Goal: Task Accomplishment & Management: Manage account settings

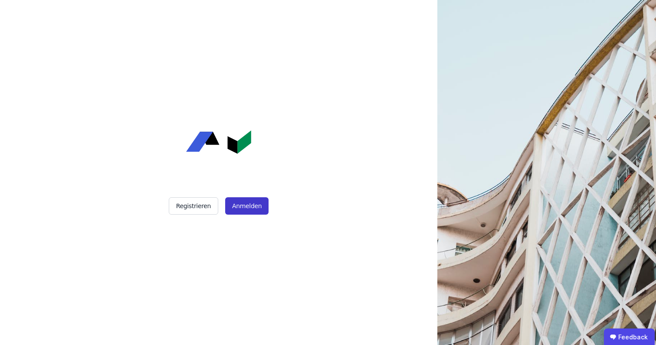
click at [252, 206] on button "Anmelden" at bounding box center [246, 205] width 43 height 17
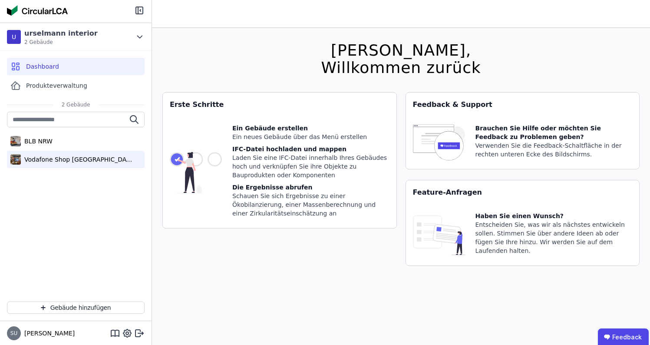
click at [41, 163] on div "Vodafone Shop [GEOGRAPHIC_DATA]" at bounding box center [77, 159] width 113 height 9
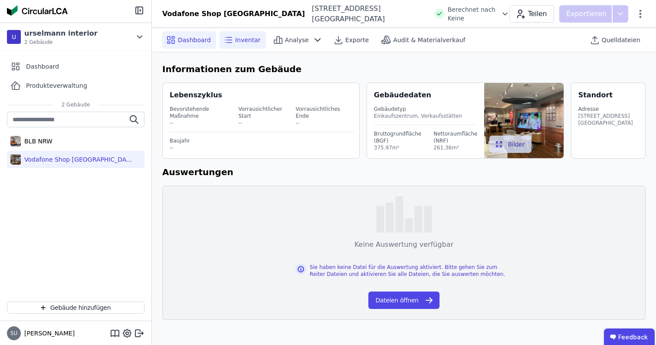
click at [236, 41] on span "Inventar" at bounding box center [248, 40] width 26 height 9
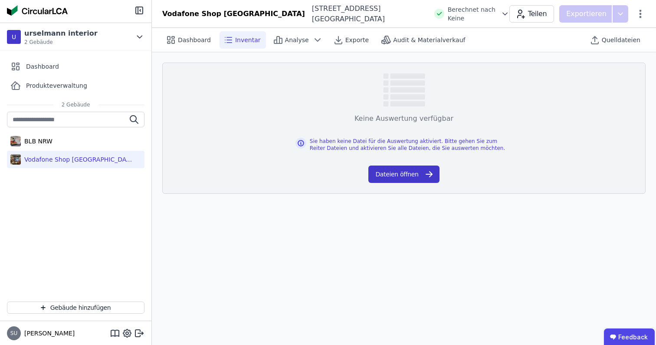
click at [432, 173] on icon "button" at bounding box center [429, 174] width 10 height 10
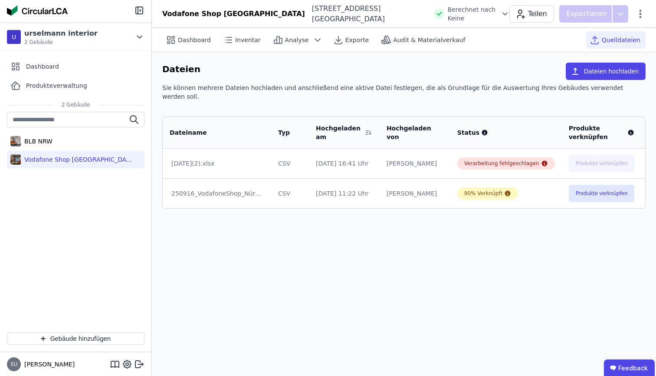
click at [510, 191] on td "90% Verknüpft" at bounding box center [507, 193] width 112 height 30
click at [270, 149] on td "[DATE](2).xlsx" at bounding box center [217, 163] width 109 height 30
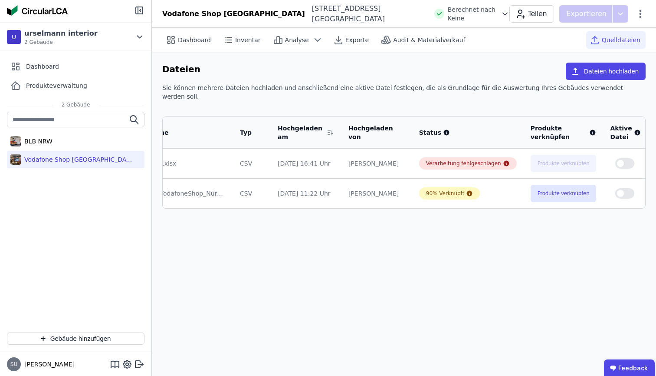
scroll to position [0, 37]
click at [656, 159] on icon at bounding box center [660, 163] width 8 height 8
click at [611, 155] on div "Löschen" at bounding box center [614, 162] width 87 height 14
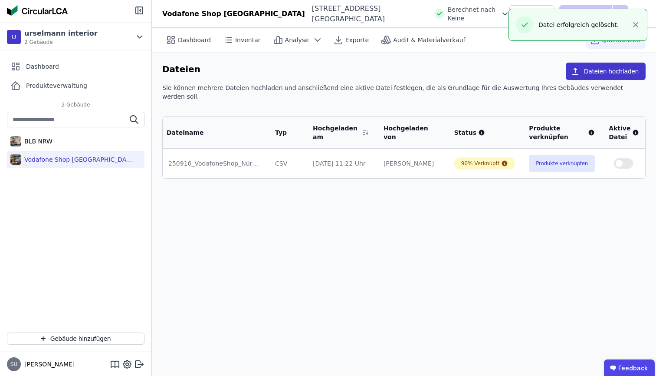
click at [615, 74] on button "Dateien hochladen" at bounding box center [606, 71] width 80 height 17
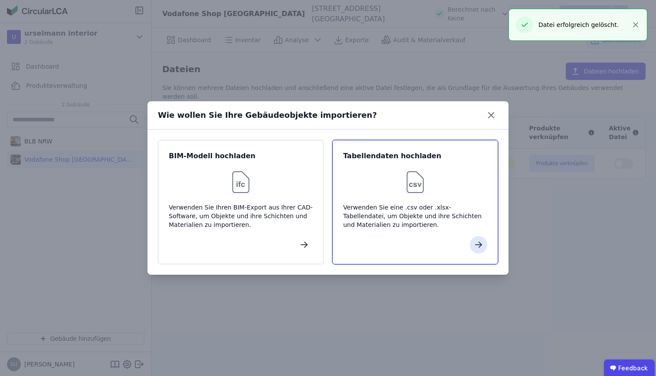
click at [430, 188] on div at bounding box center [415, 182] width 144 height 28
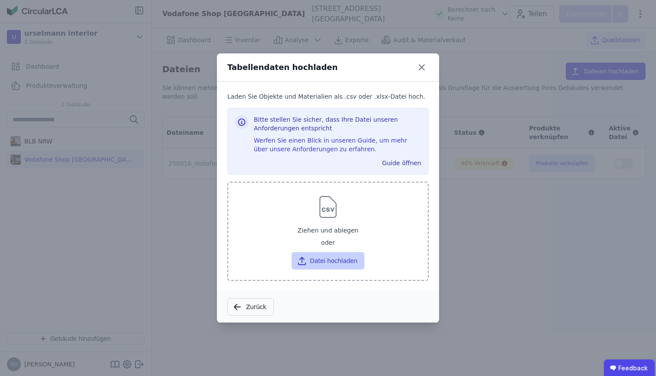
click at [353, 255] on button "Datei hochladen" at bounding box center [328, 260] width 73 height 17
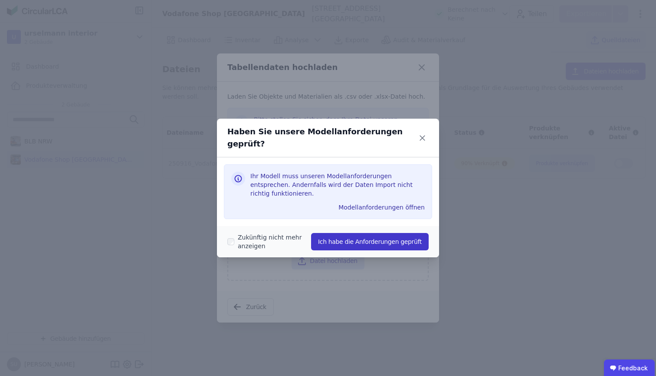
click at [372, 233] on button "Ich habe die Anforderungen geprüft" at bounding box center [370, 241] width 118 height 17
